Goal: Task Accomplishment & Management: Manage account settings

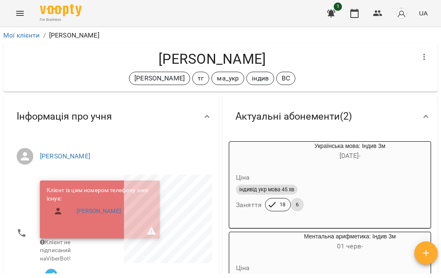
click at [22, 12] on icon "Menu" at bounding box center [20, 13] width 10 height 10
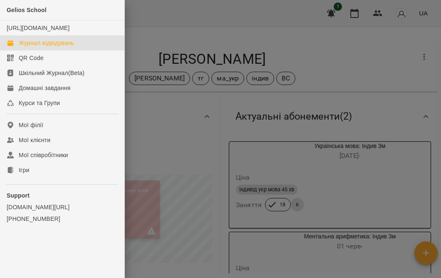
click at [23, 47] on div "Журнал відвідувань" at bounding box center [46, 43] width 55 height 8
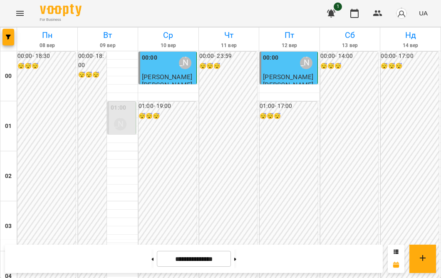
scroll to position [846, 0]
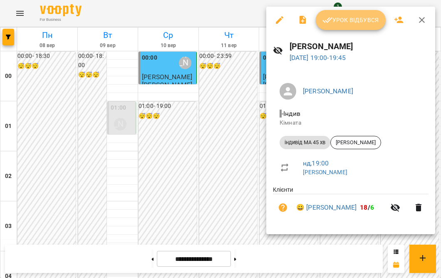
click at [352, 18] on span "Урок відбувся" at bounding box center [351, 20] width 57 height 10
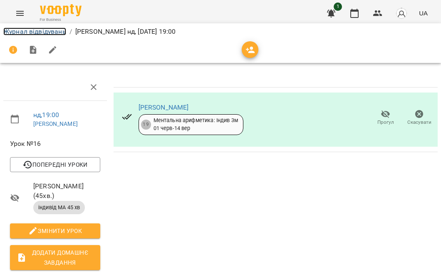
click at [55, 35] on link "Журнал відвідувань" at bounding box center [34, 31] width 63 height 8
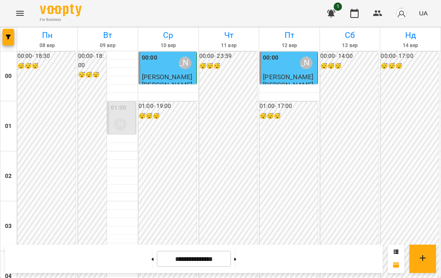
scroll to position [844, 0]
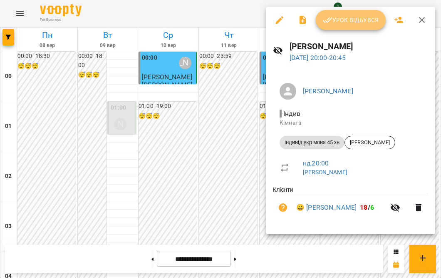
click at [348, 22] on span "Урок відбувся" at bounding box center [351, 20] width 57 height 10
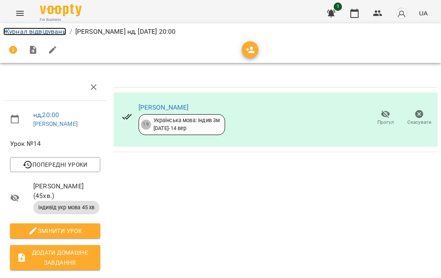
click at [21, 29] on link "Журнал відвідувань" at bounding box center [34, 31] width 63 height 8
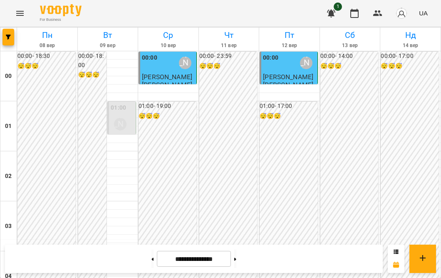
scroll to position [947, 0]
